Goal: Task Accomplishment & Management: Use online tool/utility

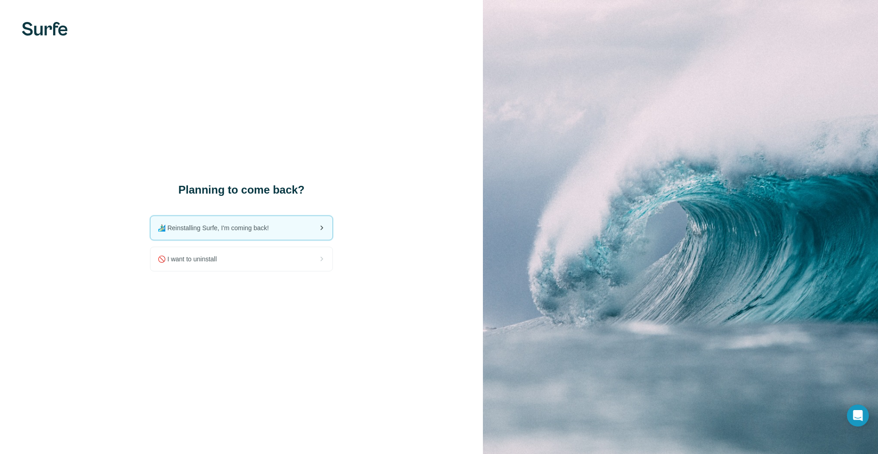
click at [214, 226] on span "🏄🏻‍♂️ Reinstalling Surfe, I'm coming back!" at bounding box center [217, 227] width 118 height 9
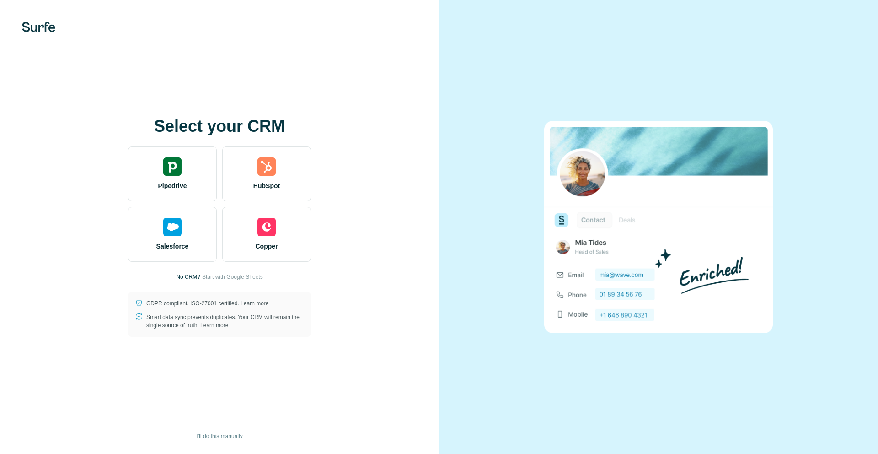
click at [427, 59] on div "Select your CRM Pipedrive HubSpot Salesforce Copper No CRM? Start with Google S…" at bounding box center [219, 227] width 439 height 454
click at [251, 275] on span "Start with Google Sheets" at bounding box center [232, 277] width 61 height 8
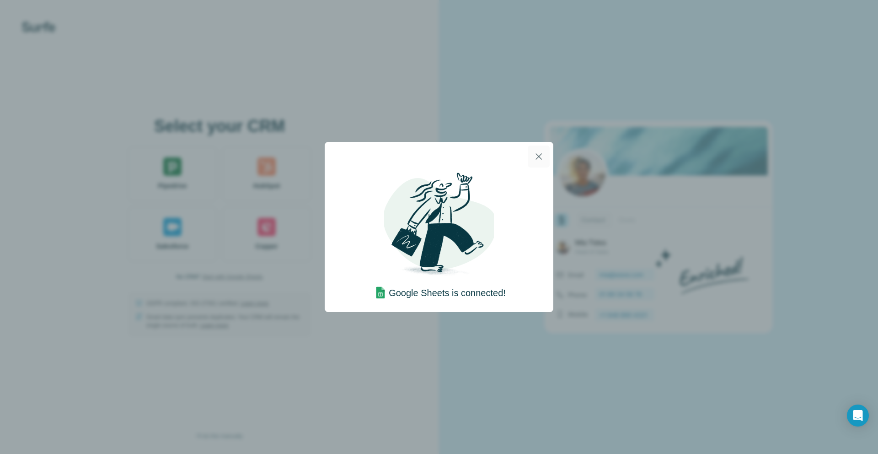
click at [538, 154] on icon "button" at bounding box center [538, 156] width 11 height 11
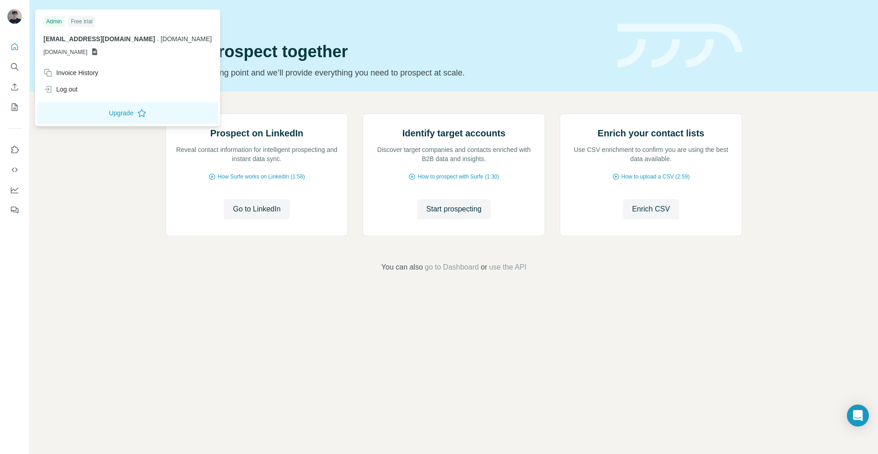
click at [11, 23] on div at bounding box center [14, 17] width 15 height 16
click at [17, 151] on icon "Use Surfe on LinkedIn" at bounding box center [15, 148] width 8 height 7
